Goal: Navigation & Orientation: Find specific page/section

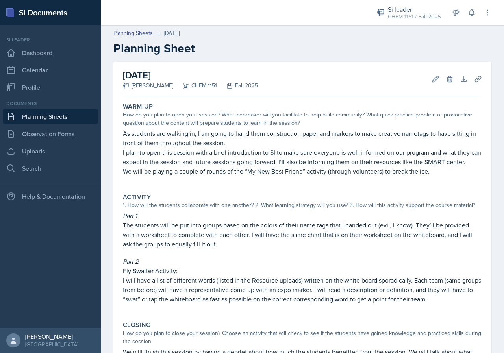
click at [61, 118] on link "Planning Sheets" at bounding box center [50, 117] width 94 height 16
